Goal: Task Accomplishment & Management: Manage account settings

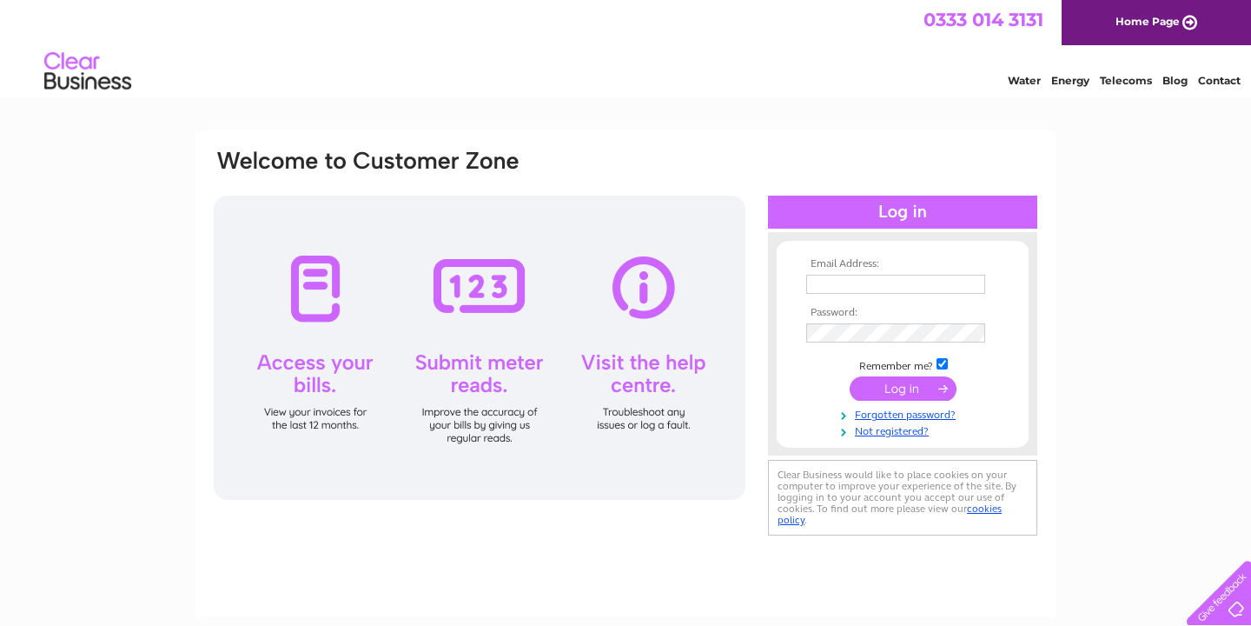
click at [847, 285] on input "text" at bounding box center [895, 284] width 179 height 19
type input "grayconcrete42@gmail.com"
click at [932, 385] on input "submit" at bounding box center [903, 388] width 107 height 24
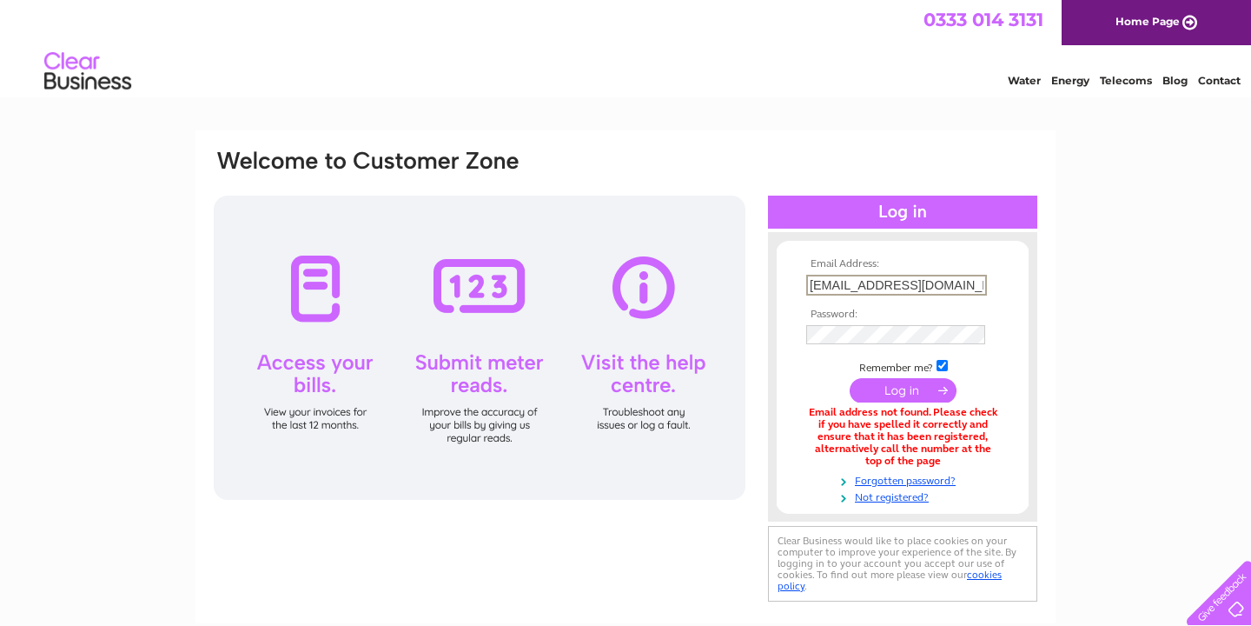
click at [964, 283] on input "[EMAIL_ADDRESS][DOMAIN_NAME]" at bounding box center [896, 285] width 181 height 21
drag, startPoint x: 964, startPoint y: 283, endPoint x: 837, endPoint y: 229, distance: 137.8
click at [837, 229] on div "Email Address: grayconcrete42@gmail.com Password:" at bounding box center [902, 401] width 269 height 410
type input "jon@grayconcrete.co.uk"
click at [850, 378] on input "submit" at bounding box center [903, 390] width 107 height 24
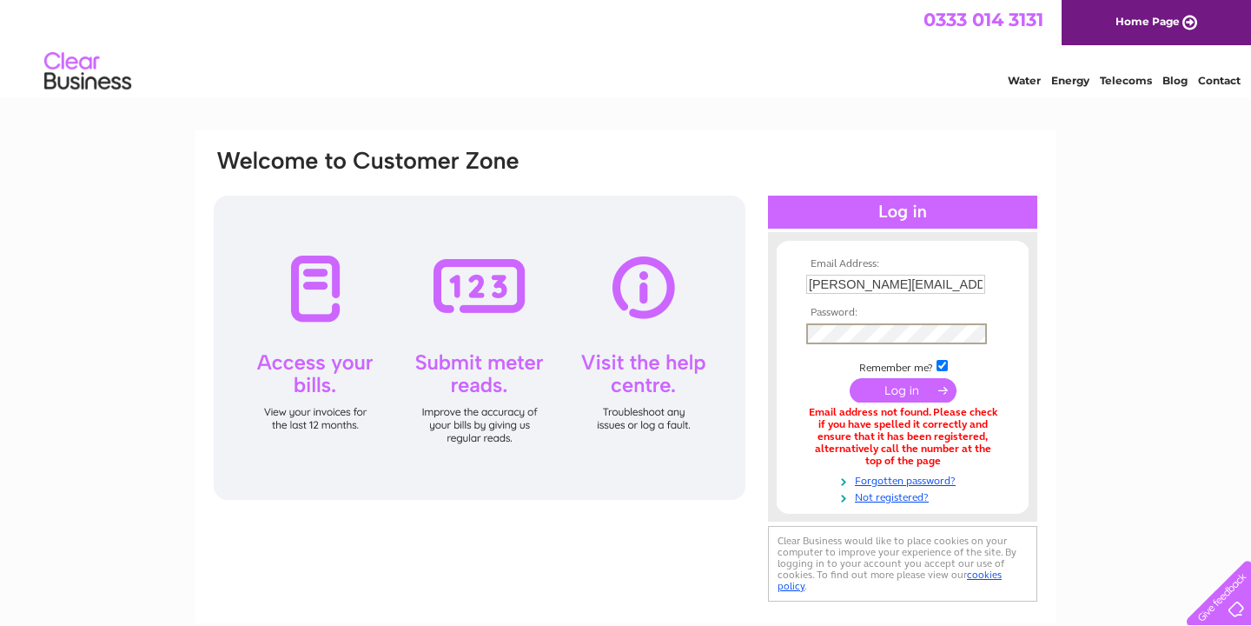
click at [850, 378] on input "submit" at bounding box center [903, 390] width 107 height 24
click at [895, 384] on input "submit" at bounding box center [903, 390] width 107 height 24
click at [895, 384] on input "submit" at bounding box center [903, 388] width 107 height 24
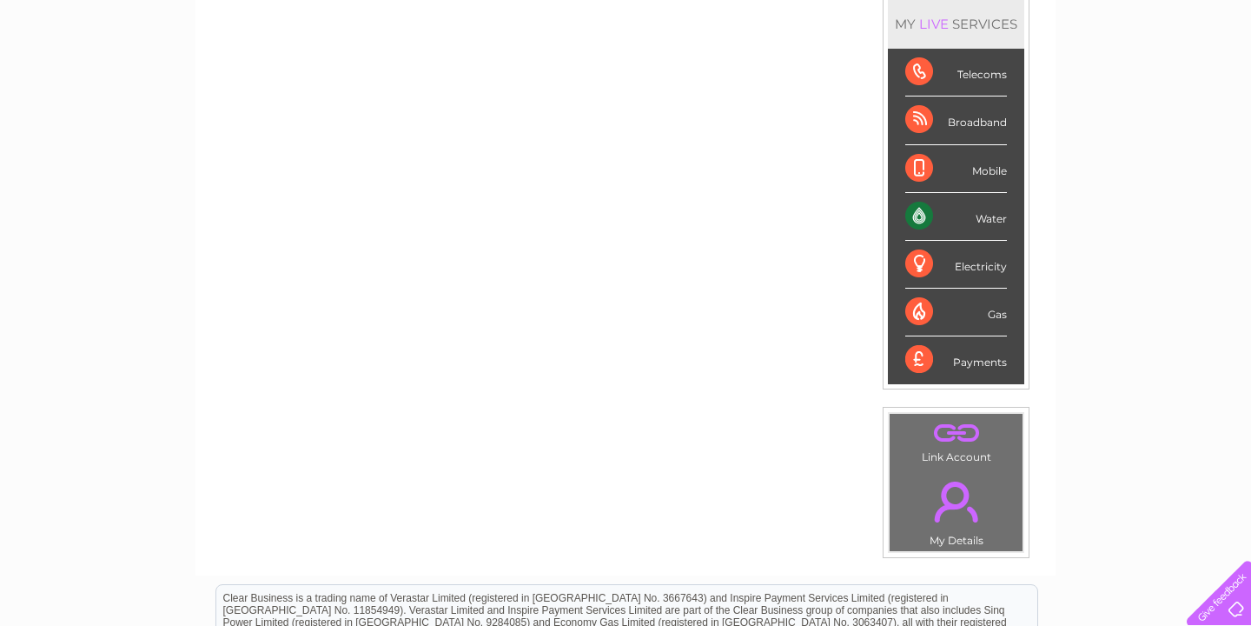
scroll to position [252, 0]
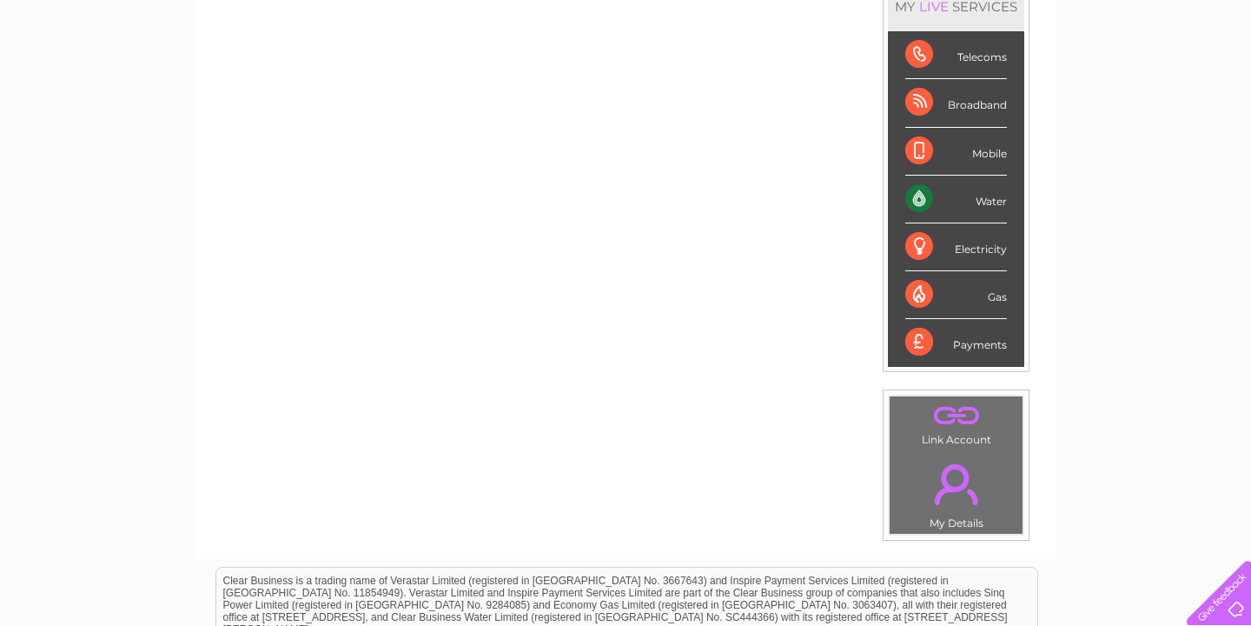
click at [949, 484] on link "." at bounding box center [956, 484] width 124 height 61
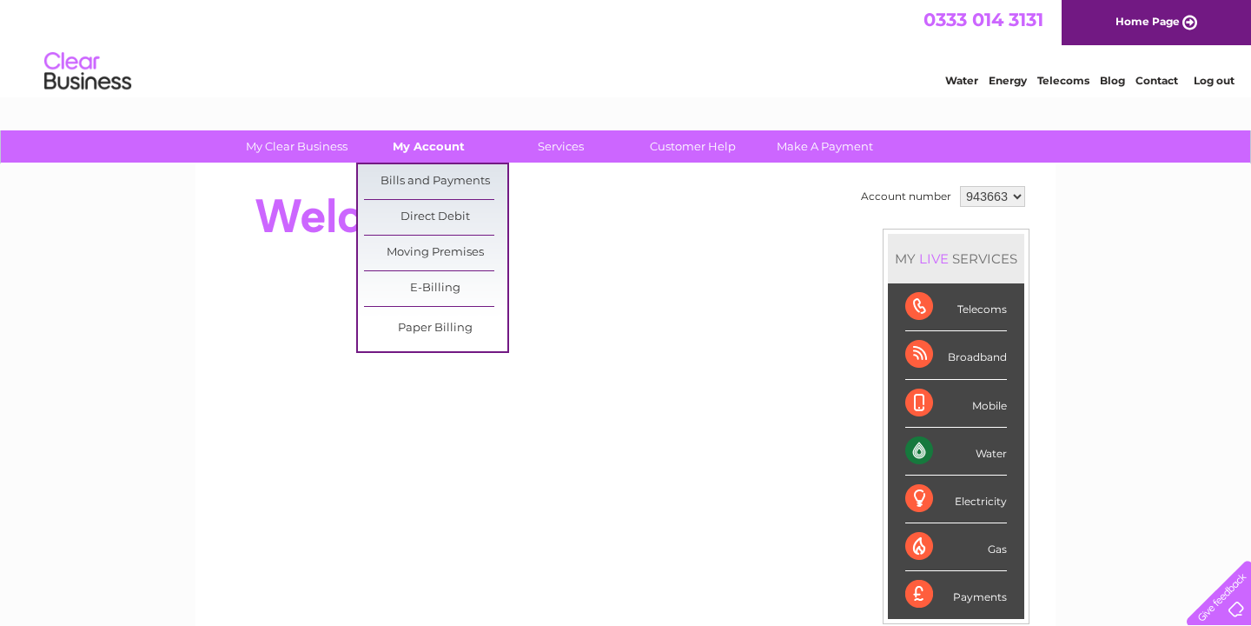
click at [425, 144] on link "My Account" at bounding box center [428, 146] width 143 height 32
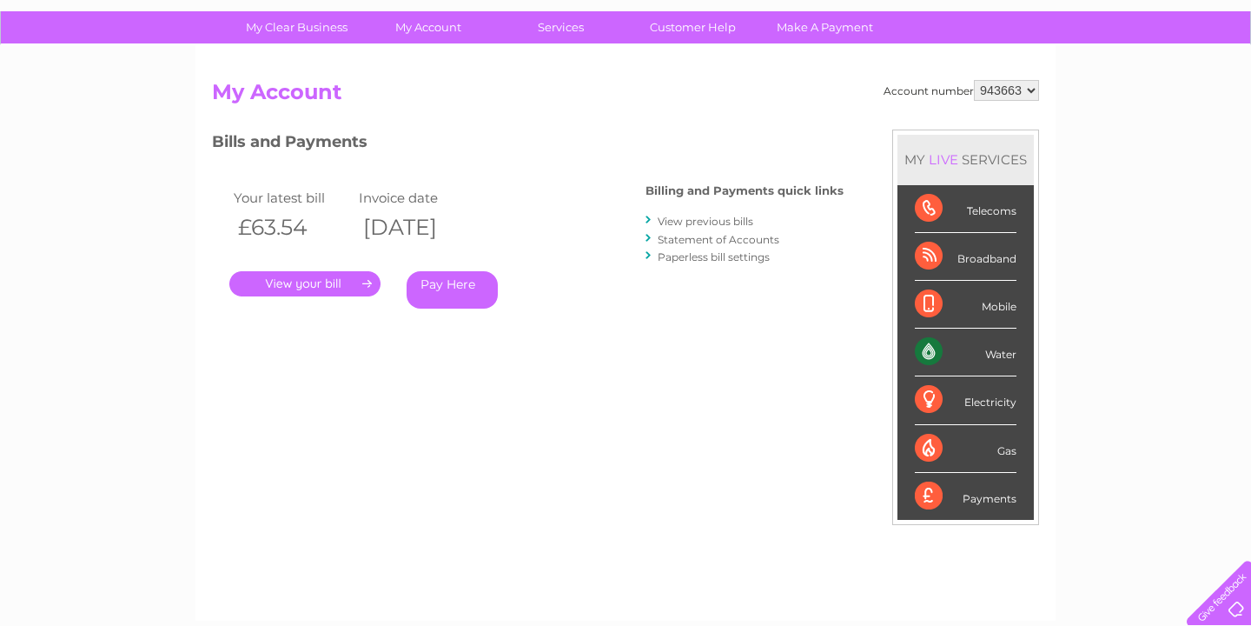
scroll to position [116, 0]
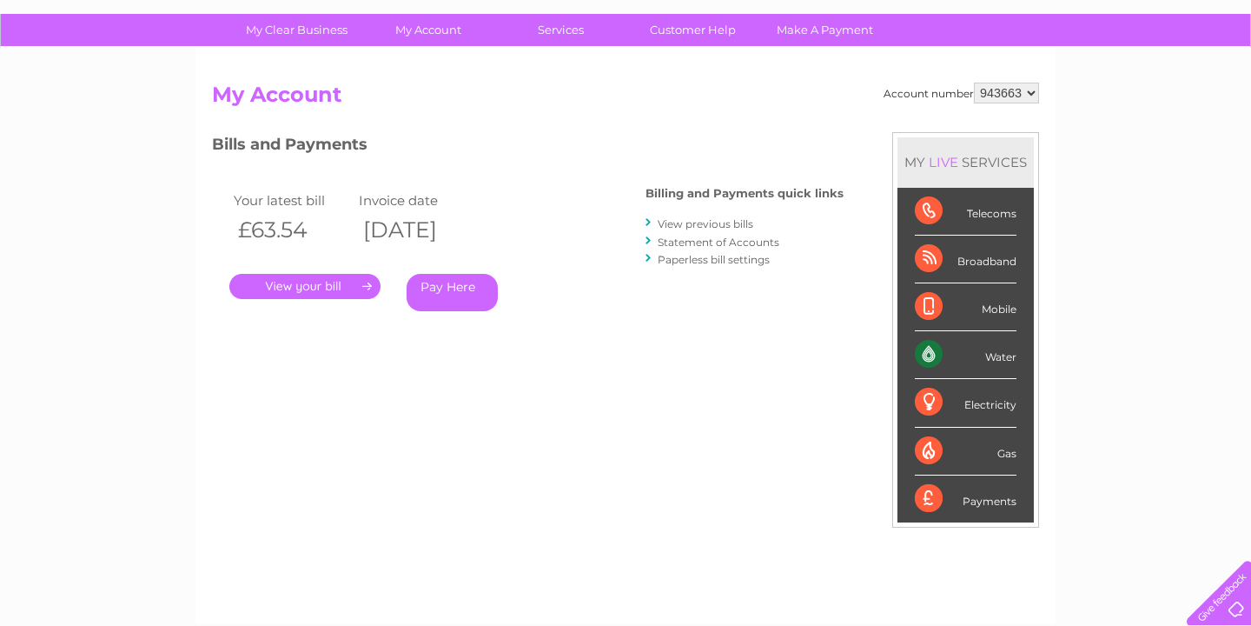
click at [690, 237] on link "Statement of Accounts" at bounding box center [719, 241] width 122 height 13
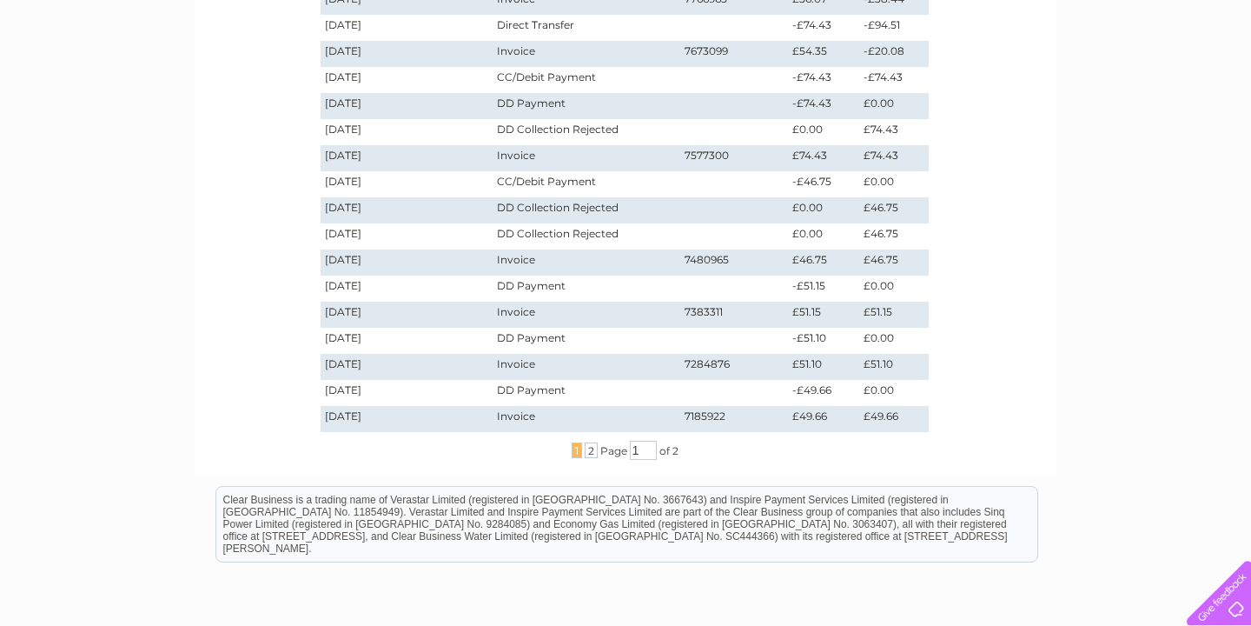
scroll to position [404, 0]
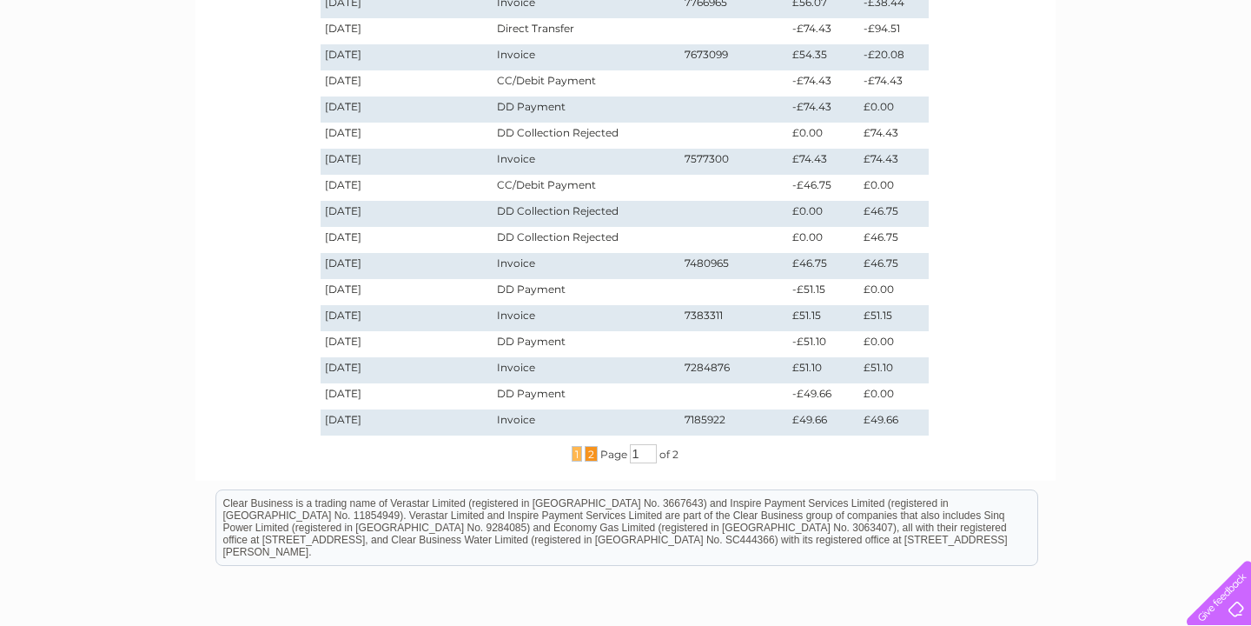
click at [587, 453] on span "2" at bounding box center [591, 454] width 13 height 16
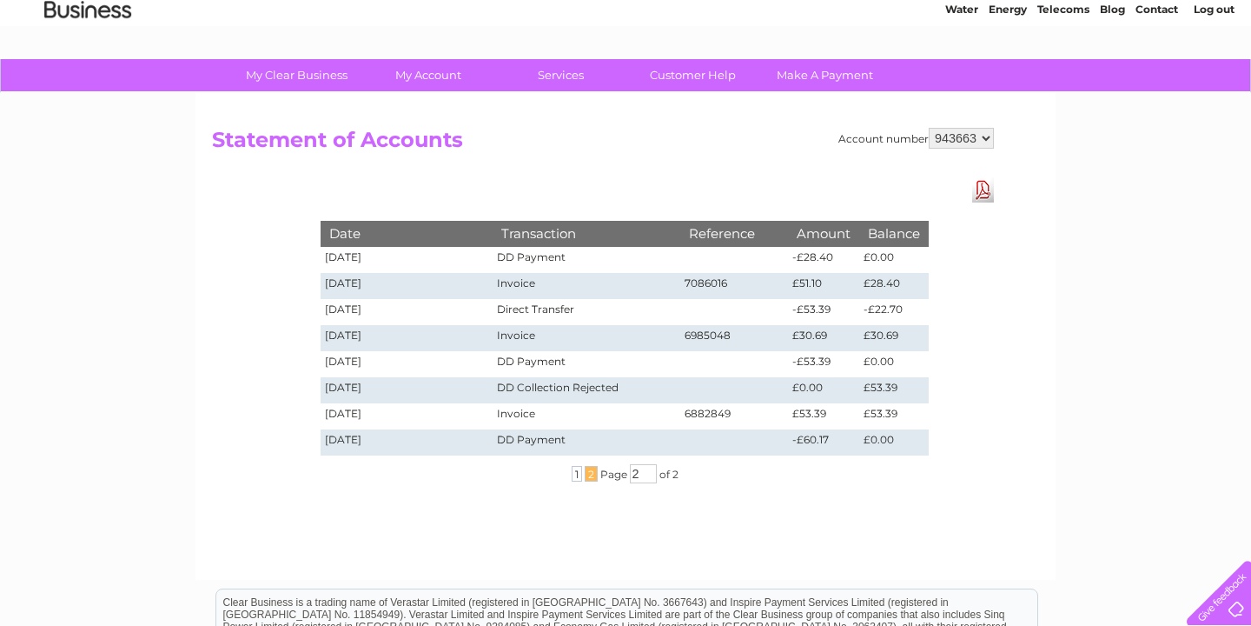
scroll to position [0, 0]
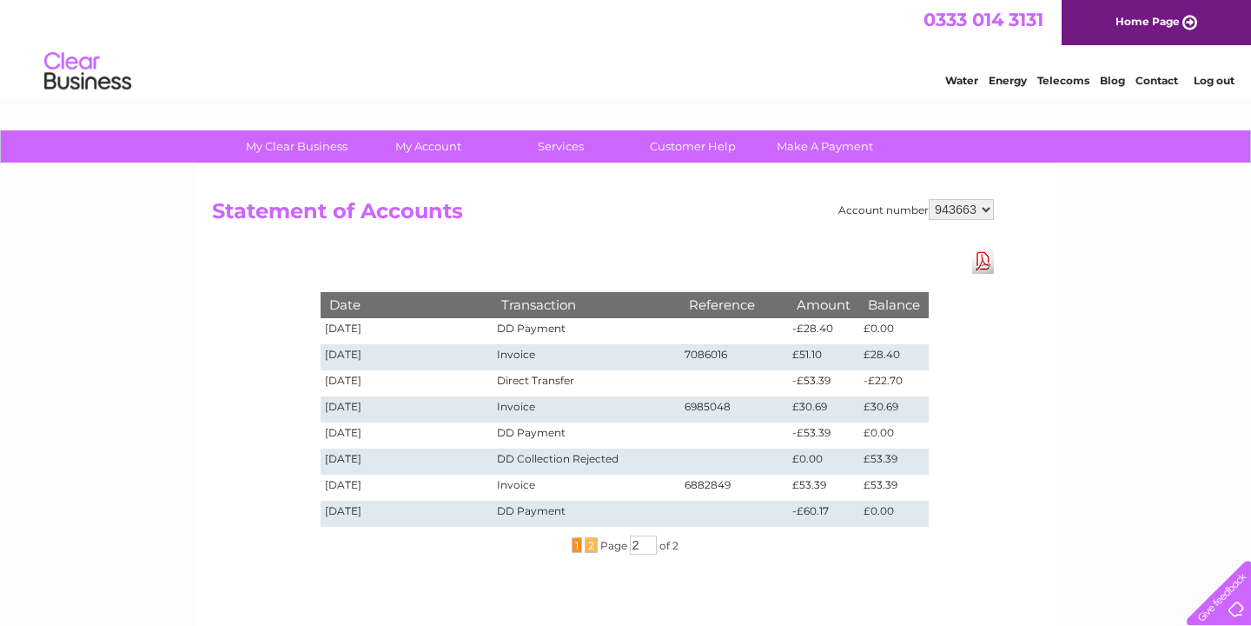
click at [574, 542] on span "1" at bounding box center [577, 545] width 10 height 16
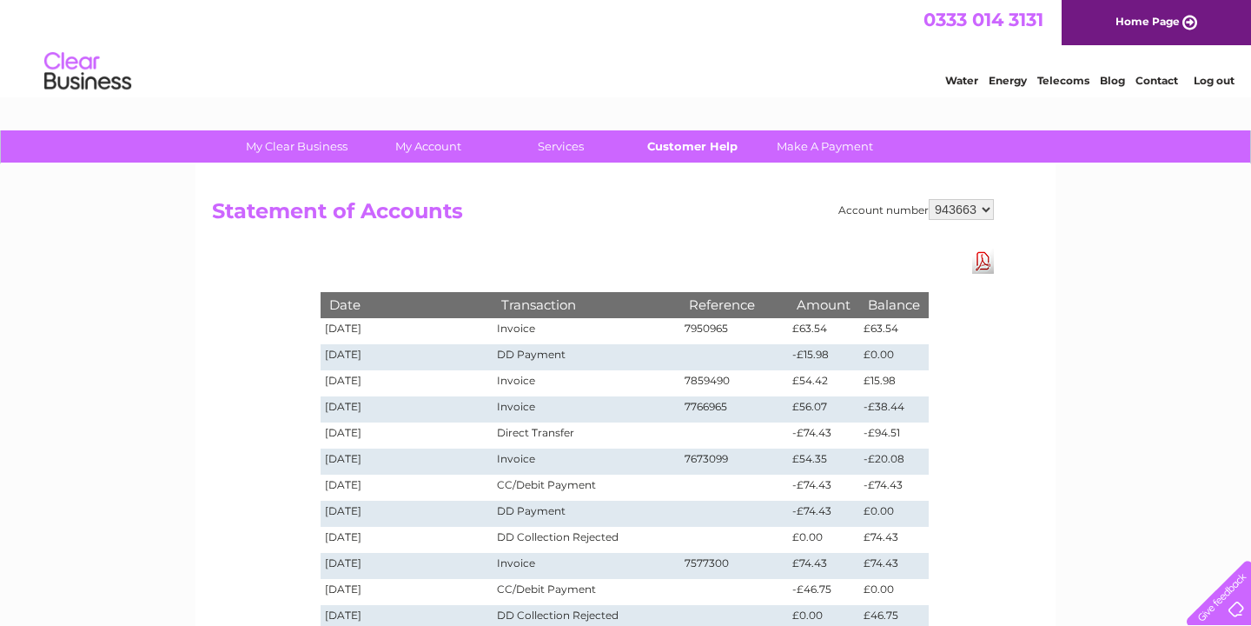
click at [712, 141] on link "Customer Help" at bounding box center [692, 146] width 143 height 32
